Goal: Task Accomplishment & Management: Complete application form

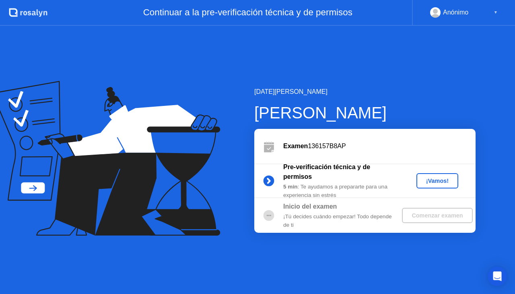
click at [272, 182] on circle at bounding box center [269, 181] width 11 height 11
click at [442, 183] on div "¡Vamos!" at bounding box center [437, 181] width 35 height 6
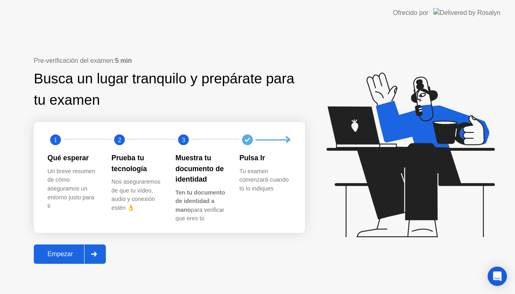
click at [62, 254] on div "Empezar" at bounding box center [60, 253] width 48 height 7
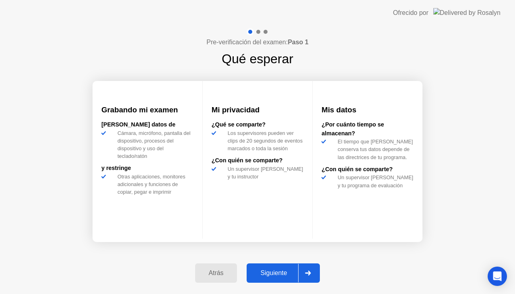
click at [271, 271] on div "Siguiente" at bounding box center [273, 272] width 49 height 7
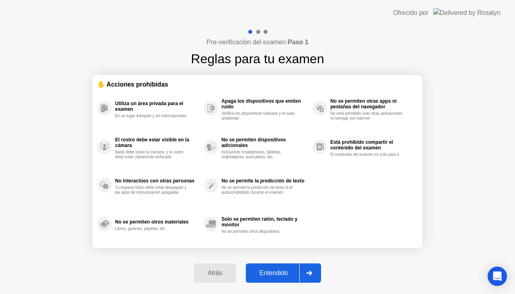
click at [269, 278] on button "Entendido" at bounding box center [283, 272] width 75 height 19
select select "**********"
select select "*******"
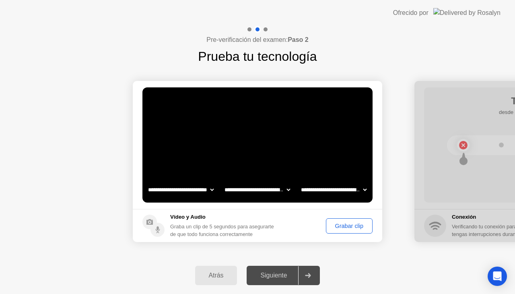
click at [333, 221] on button "Grabar clip" at bounding box center [349, 225] width 47 height 15
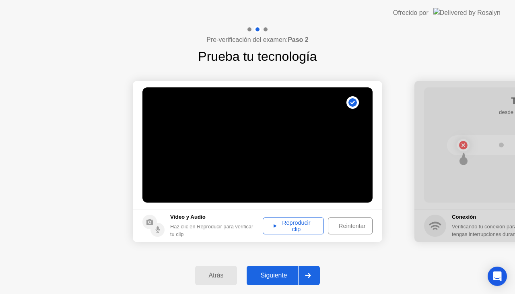
click at [295, 223] on div "Reproducir clip" at bounding box center [294, 225] width 56 height 13
click at [261, 276] on div "Siguiente" at bounding box center [273, 275] width 49 height 7
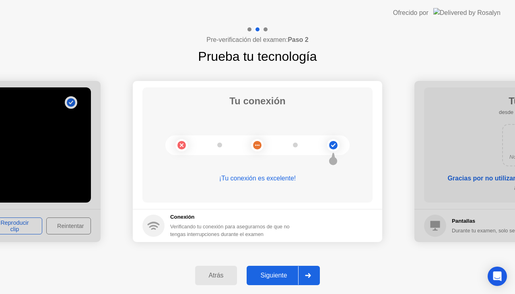
click at [277, 282] on button "Siguiente" at bounding box center [283, 275] width 73 height 19
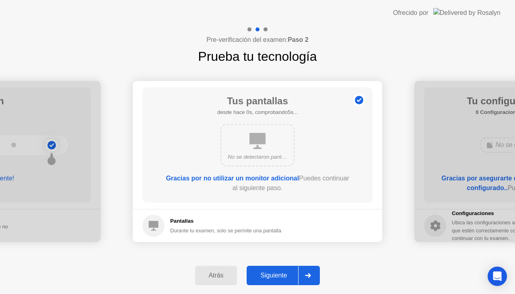
click at [279, 272] on div "Siguiente" at bounding box center [273, 275] width 49 height 7
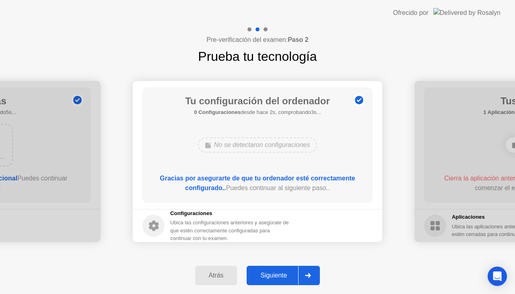
click at [267, 269] on button "Siguiente" at bounding box center [283, 275] width 73 height 19
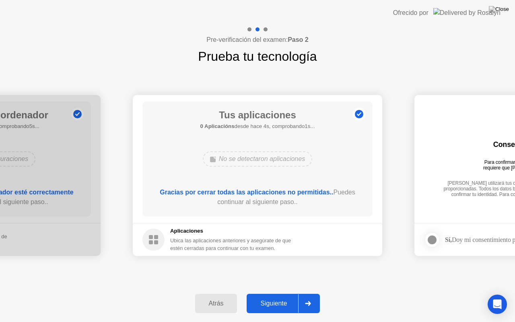
click at [272, 293] on div "Siguiente" at bounding box center [273, 303] width 49 height 7
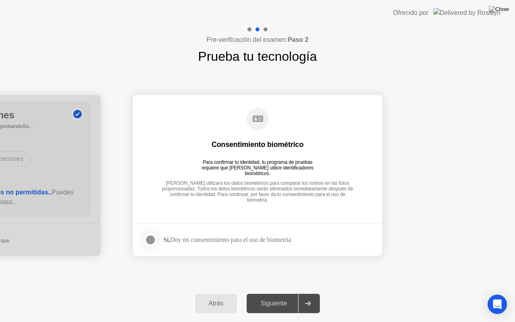
click at [151, 242] on div at bounding box center [151, 240] width 10 height 10
click at [277, 293] on div "Siguiente" at bounding box center [273, 303] width 49 height 7
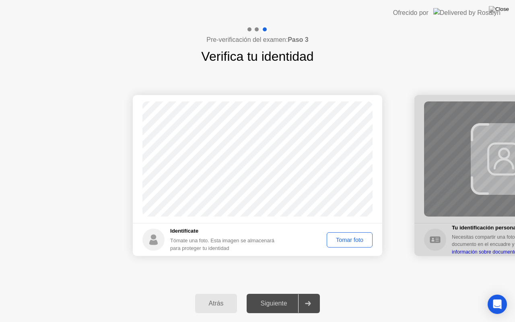
click at [342, 237] on div "Tomar foto" at bounding box center [350, 240] width 40 height 6
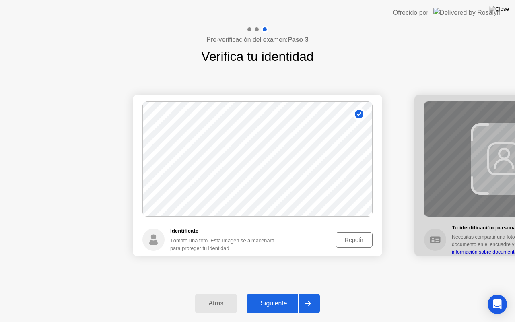
click at [274, 293] on div "Siguiente" at bounding box center [273, 303] width 49 height 7
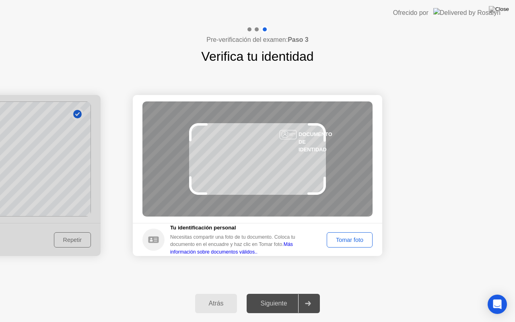
click at [353, 244] on button "Tomar foto" at bounding box center [350, 239] width 46 height 15
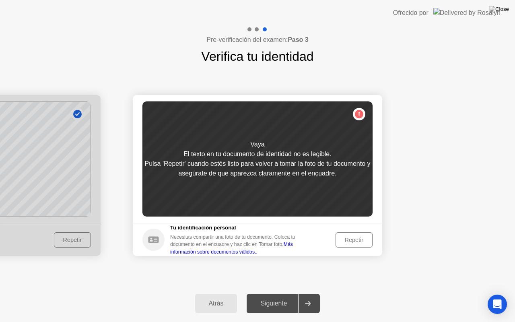
click at [353, 244] on button "Repetir" at bounding box center [354, 239] width 37 height 15
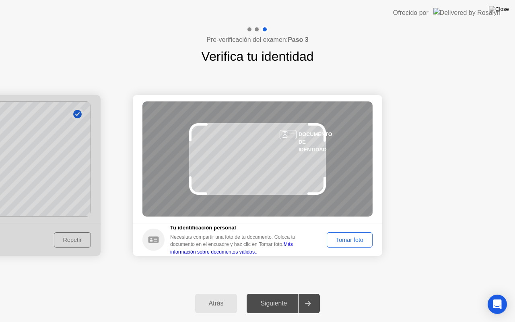
click at [353, 244] on button "Tomar foto" at bounding box center [350, 239] width 46 height 15
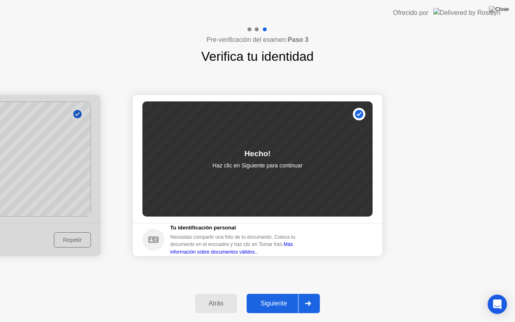
click at [283, 293] on div "Siguiente" at bounding box center [273, 303] width 49 height 7
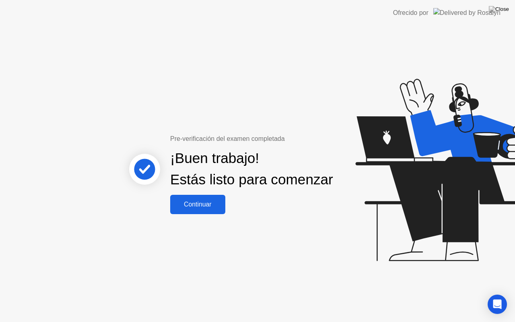
click at [202, 208] on div "Continuar" at bounding box center [198, 204] width 50 height 7
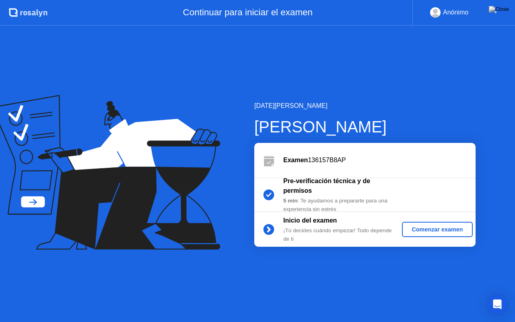
click at [418, 227] on div "Comenzar examen" at bounding box center [437, 229] width 64 height 6
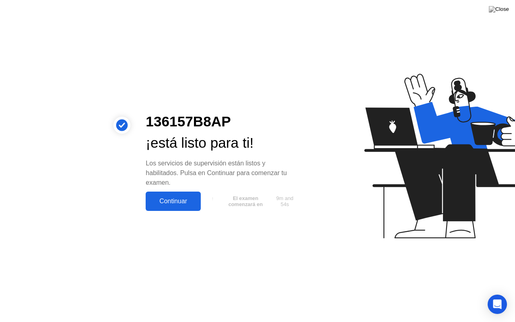
click at [168, 200] on div "Continuar" at bounding box center [173, 201] width 50 height 7
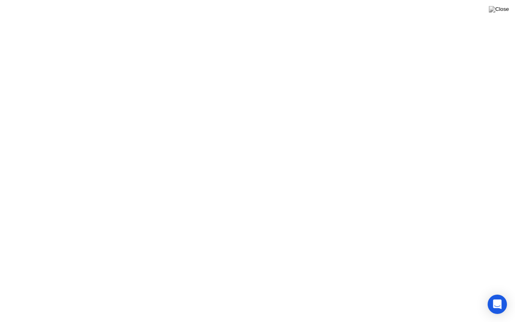
click div "[PERSON_NAME], perdimos el contacto Parece que perdiste tu conexión a internet.…"
click div "[PERSON_NAME], perdimos el contacto"
click div "Parece que perdiste tu conexión a internet. Tienes 20 segundos para reconectart…"
click div "[PERSON_NAME], perdimos el contacto Parece que perdiste tu conexión a internet.…"
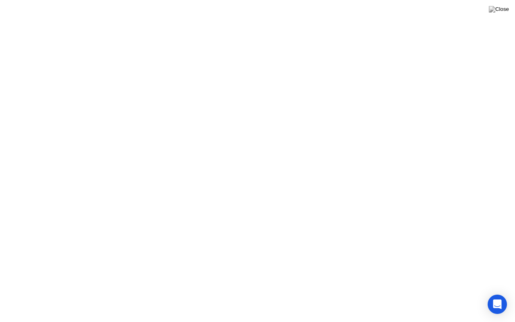
click div "[PERSON_NAME], perdimos el contacto Parece que perdiste tu conexión a internet.…"
click div
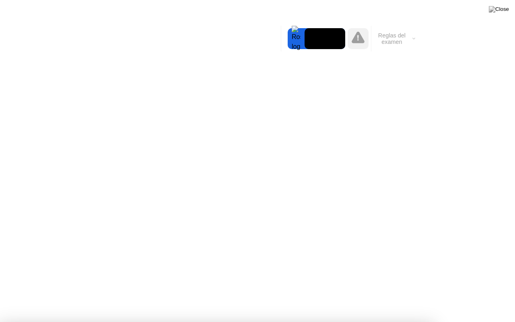
click at [327, 40] on video at bounding box center [325, 38] width 41 height 21
